Goal: Task Accomplishment & Management: Manage account settings

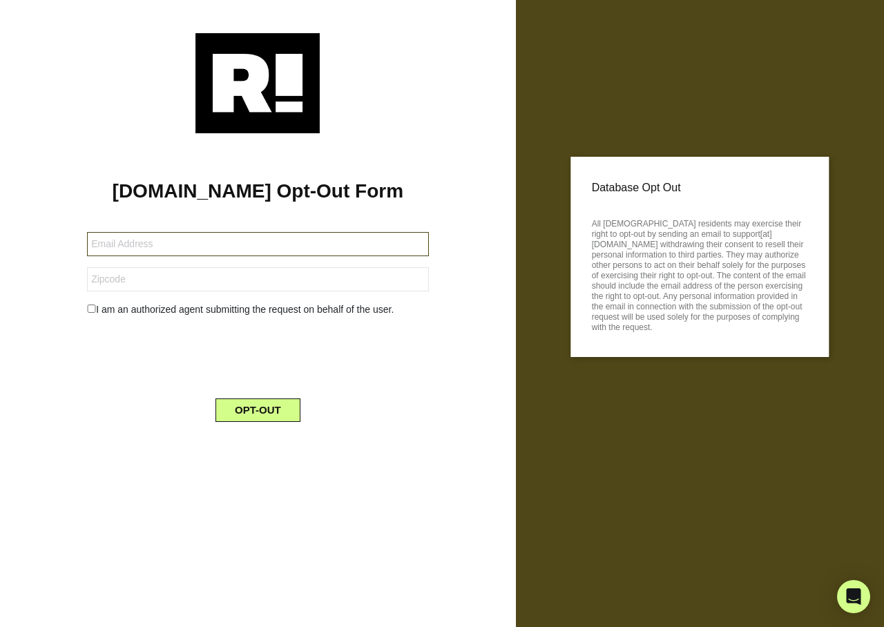
type input "[EMAIL_ADDRESS][DOMAIN_NAME]"
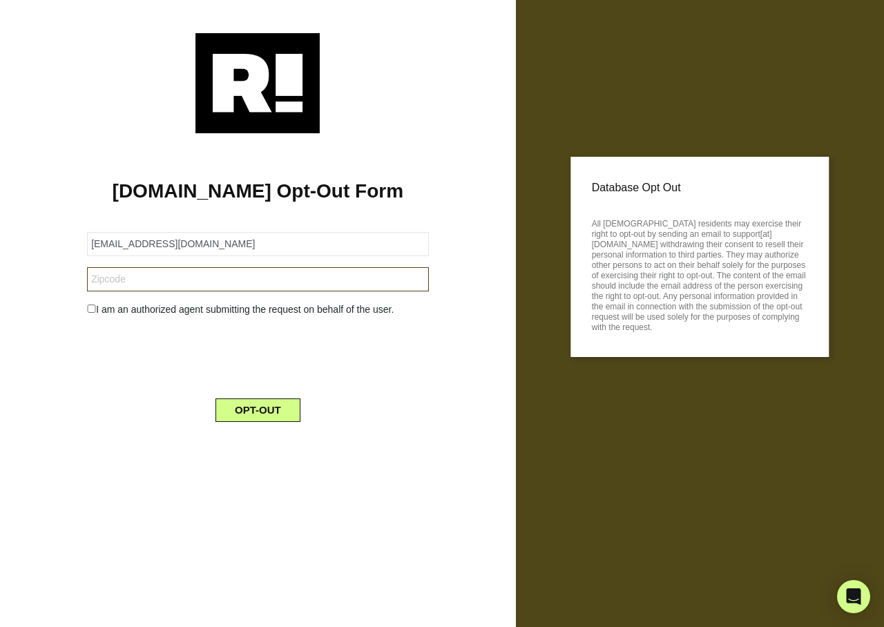
type input "47906"
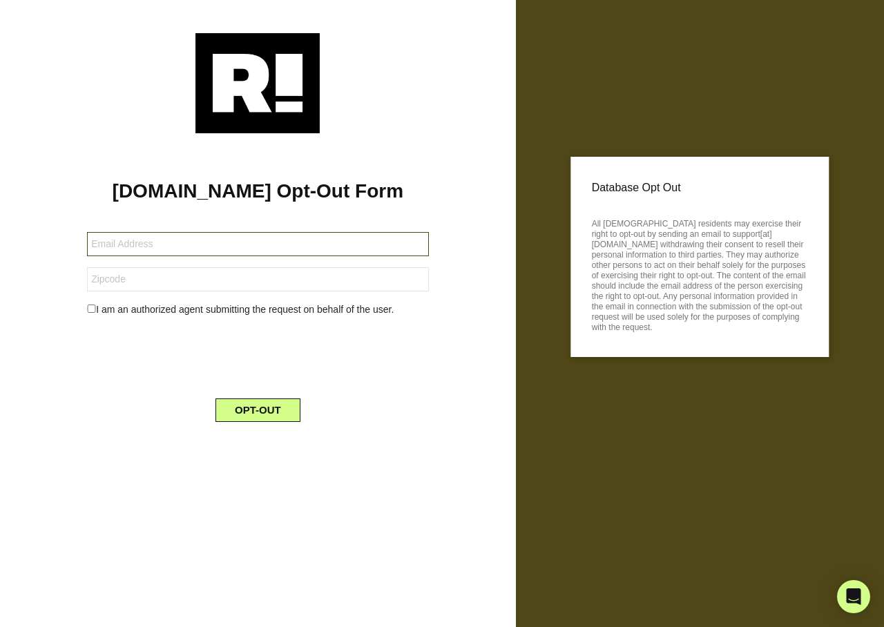
type input "[PERSON_NAME][EMAIL_ADDRESS][DOMAIN_NAME]"
type input "07083"
type input "[EMAIL_ADDRESS][DOMAIN_NAME]"
type input "98109"
